Goal: Task Accomplishment & Management: Manage account settings

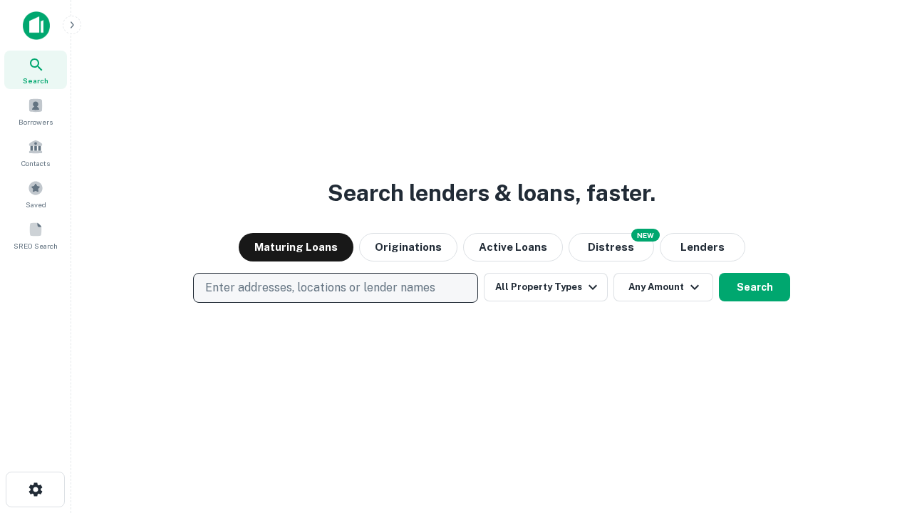
click at [335, 288] on p "Enter addresses, locations or lender names" at bounding box center [320, 287] width 230 height 17
type input "**********"
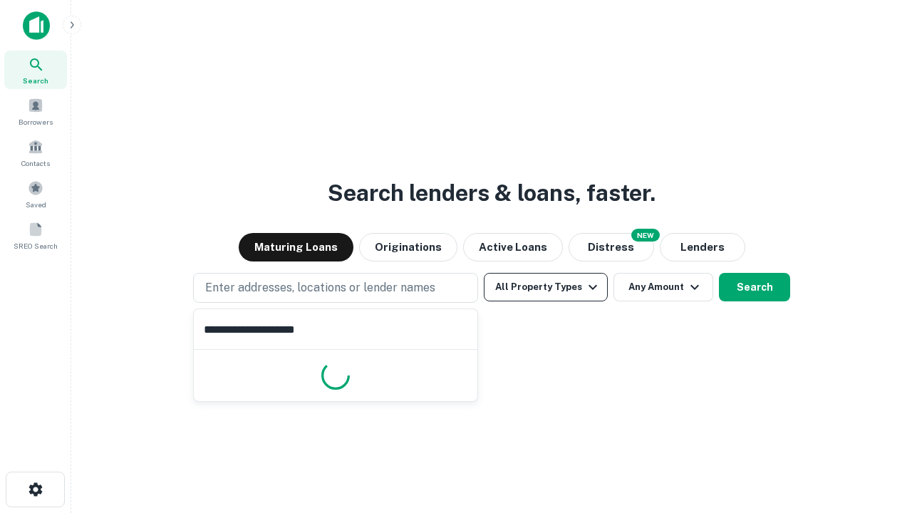
click at [546, 287] on button "All Property Types" at bounding box center [546, 287] width 124 height 29
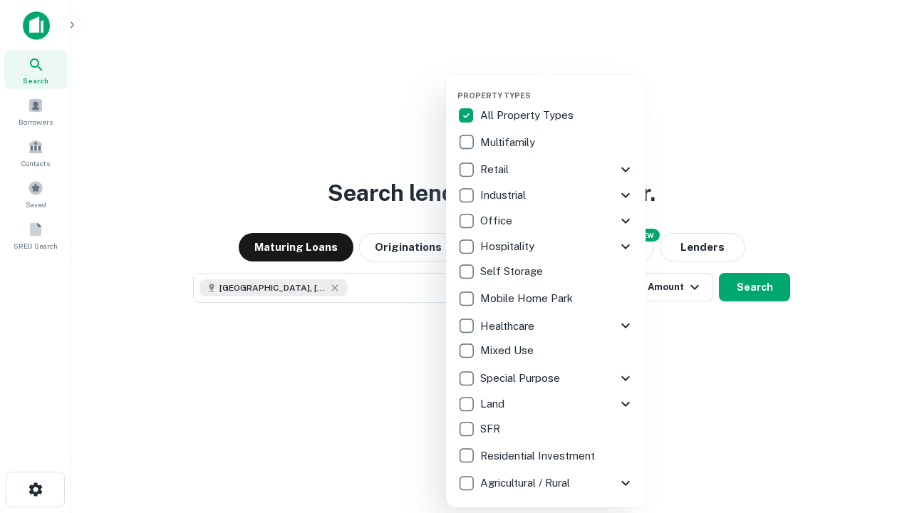
click at [557, 86] on button "button" at bounding box center [557, 86] width 200 height 1
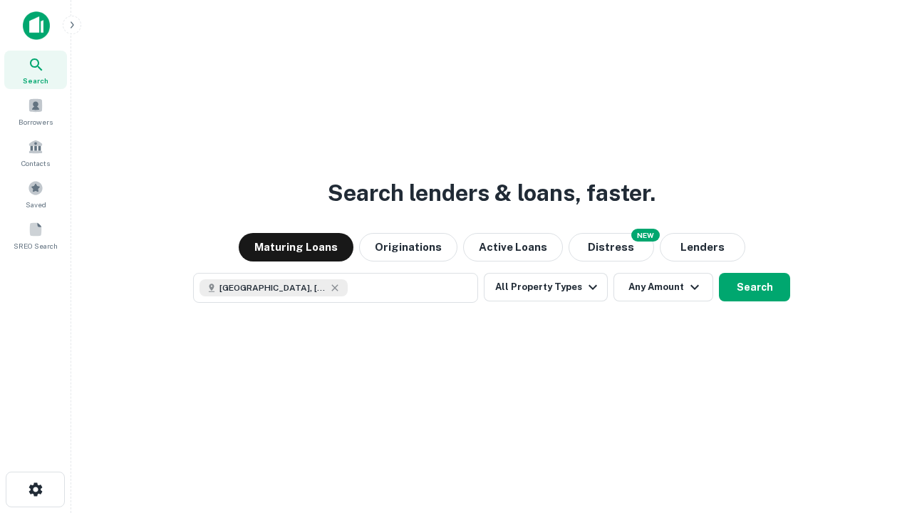
scroll to position [23, 0]
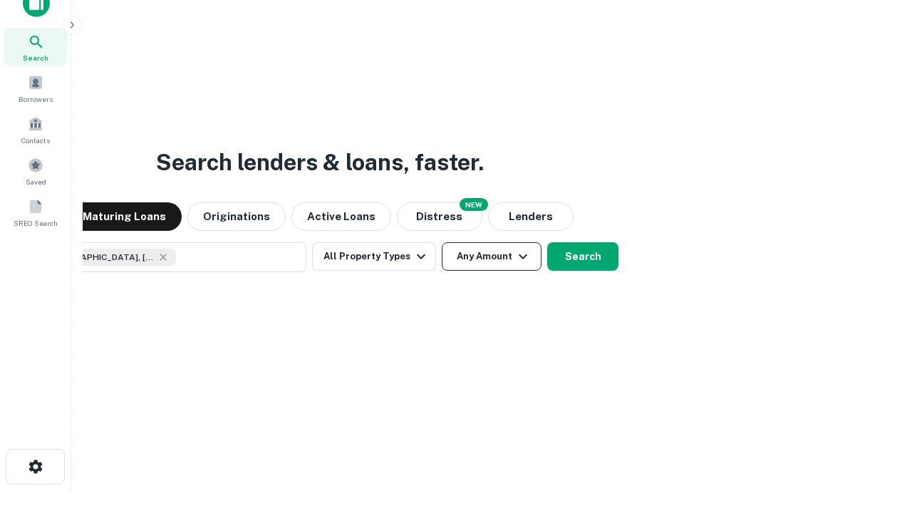
click at [442, 242] on button "Any Amount" at bounding box center [492, 256] width 100 height 29
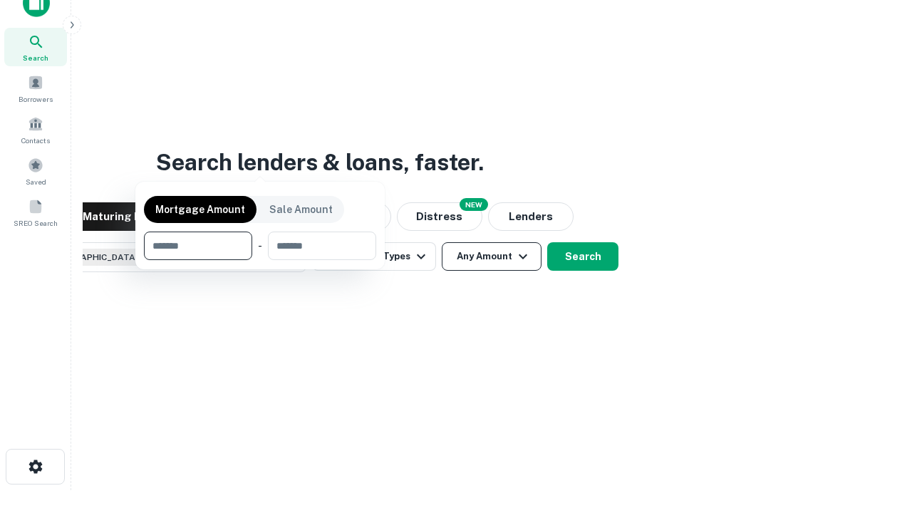
scroll to position [103, 403]
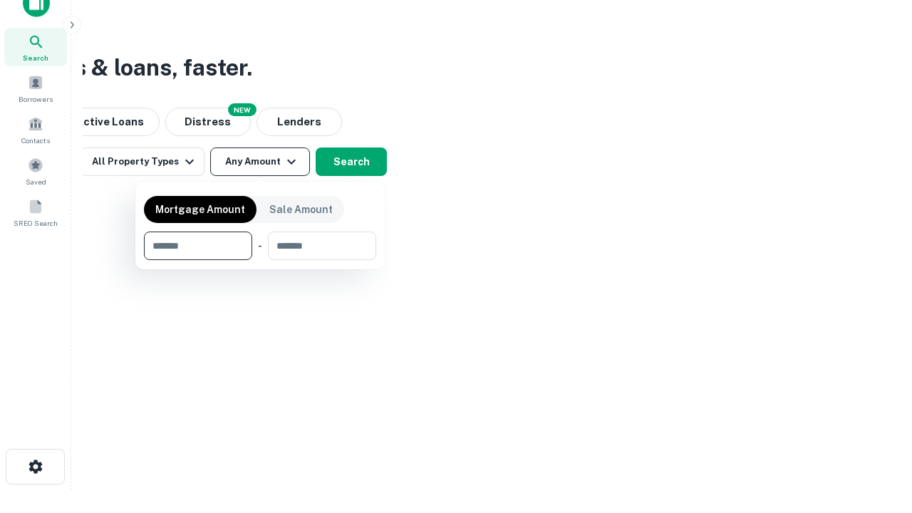
type input "*******"
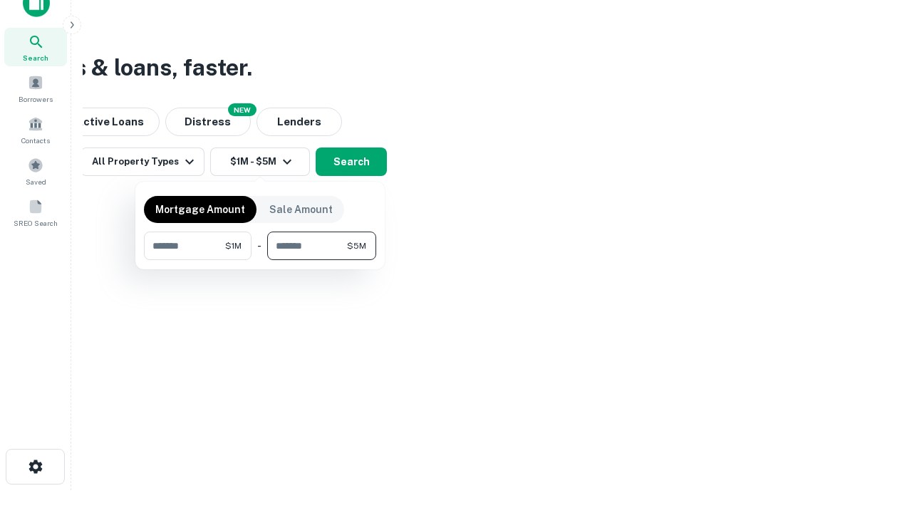
type input "*******"
click at [260, 260] on button "button" at bounding box center [260, 260] width 232 height 1
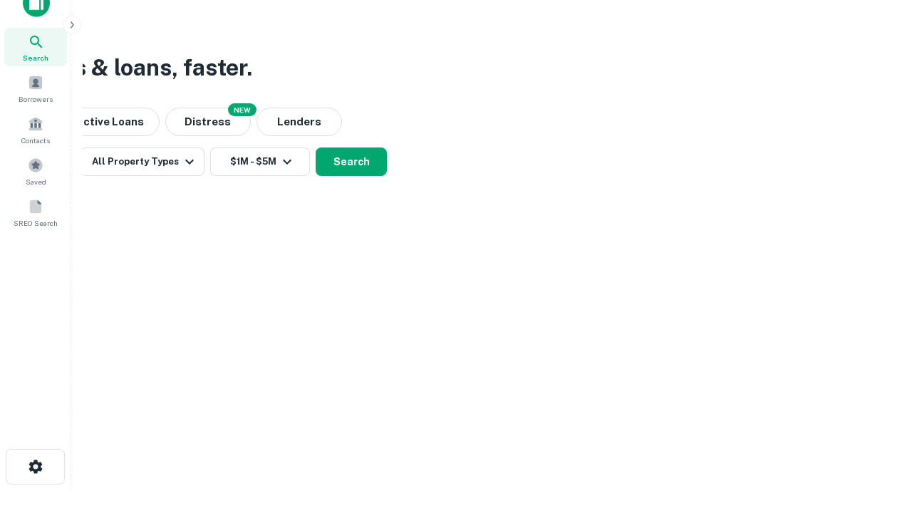
scroll to position [23, 0]
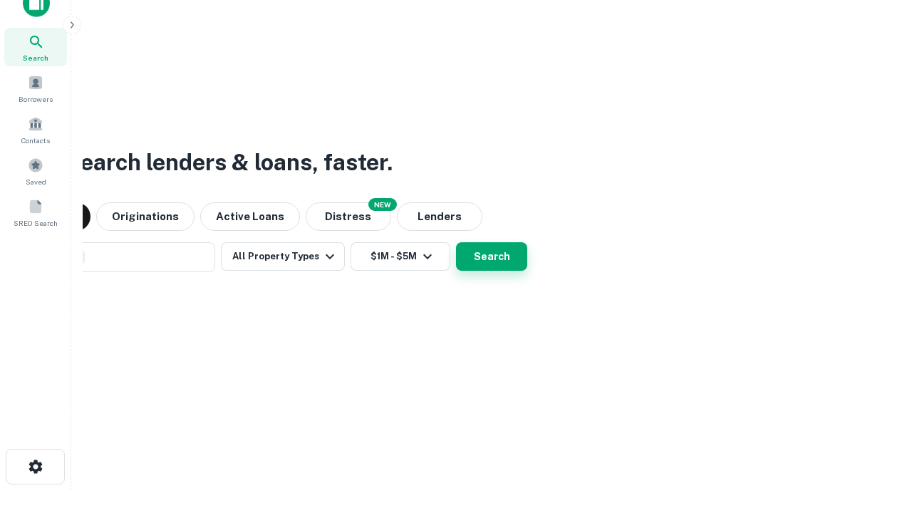
click at [456, 242] on button "Search" at bounding box center [491, 256] width 71 height 29
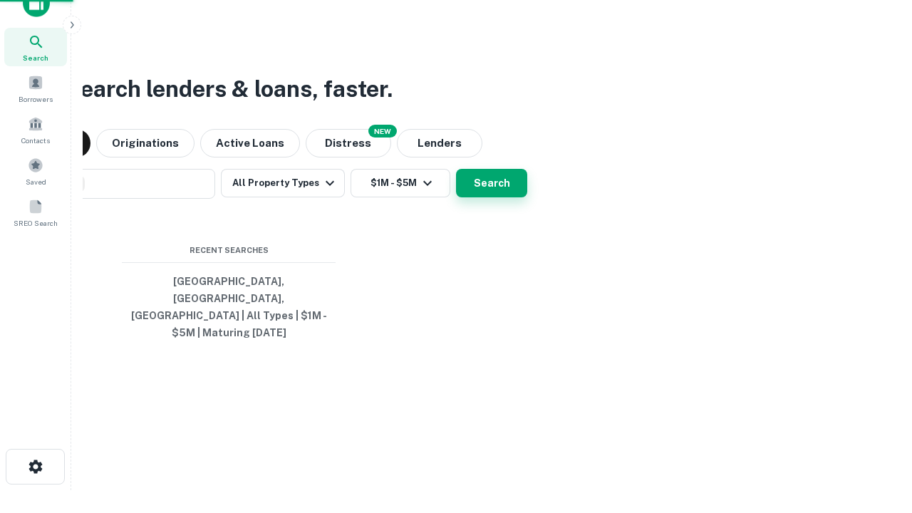
scroll to position [46, 403]
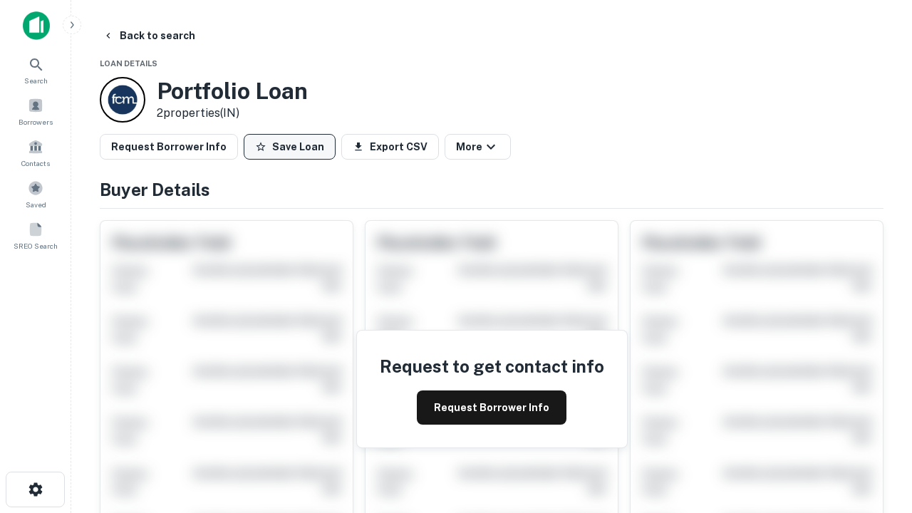
click at [289, 147] on button "Save Loan" at bounding box center [290, 147] width 92 height 26
click at [293, 147] on button "Loan Saved" at bounding box center [293, 147] width 98 height 26
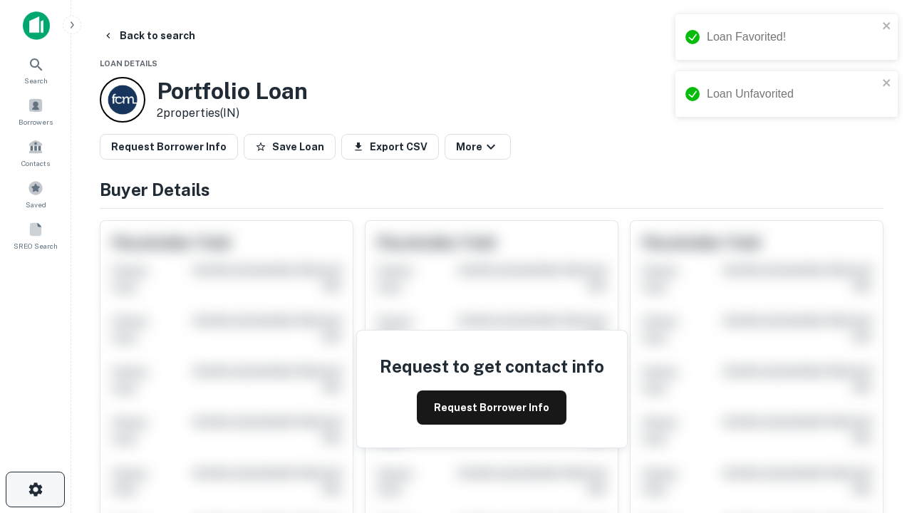
click at [35, 490] on icon "button" at bounding box center [35, 489] width 17 height 17
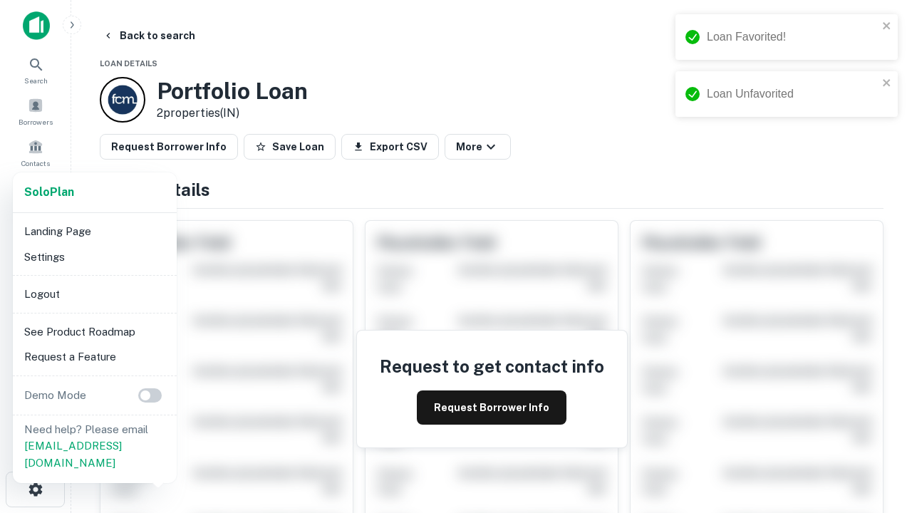
click at [94, 294] on li "Logout" at bounding box center [95, 294] width 152 height 26
